Goal: Navigation & Orientation: Understand site structure

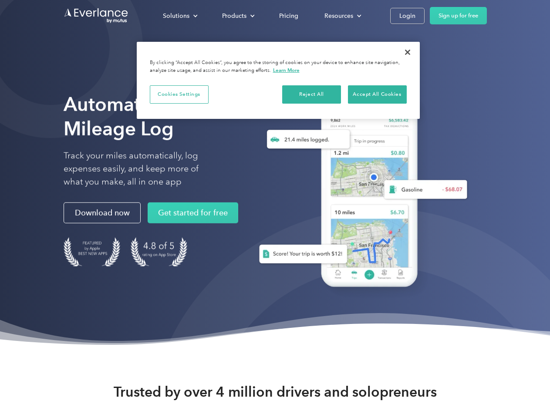
click at [180, 16] on div "Solutions" at bounding box center [176, 15] width 27 height 11
click at [237, 16] on div "Products" at bounding box center [234, 15] width 24 height 11
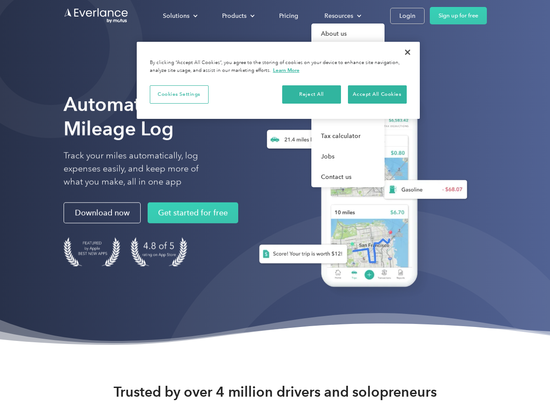
click at [342, 16] on div "Resources" at bounding box center [338, 15] width 29 height 11
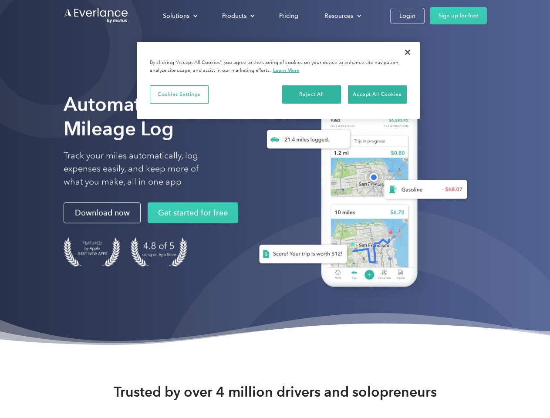
click at [179, 94] on button "Cookies Settings" at bounding box center [179, 94] width 59 height 18
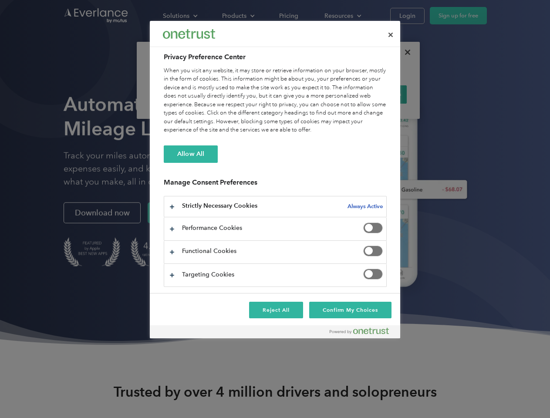
click at [312, 94] on div "When you visit any website, it may store or retrieve information on your browse…" at bounding box center [275, 101] width 223 height 68
click at [377, 94] on div "When you visit any website, it may store or retrieve information on your browse…" at bounding box center [275, 101] width 223 height 68
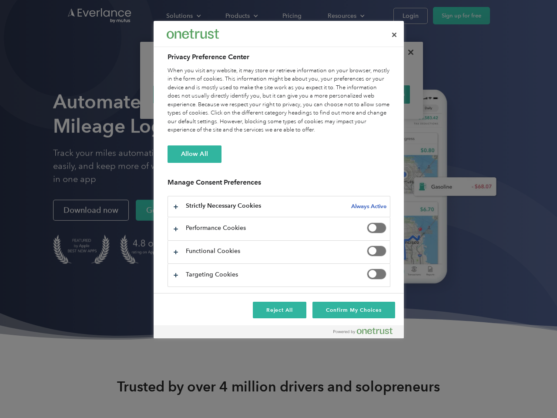
click at [408, 52] on div at bounding box center [278, 209] width 557 height 418
